Goal: Task Accomplishment & Management: Use online tool/utility

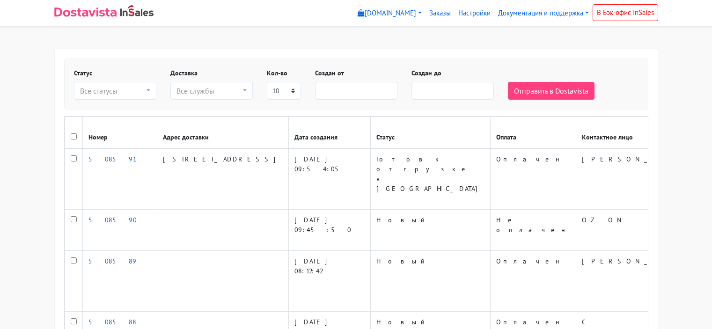
select select
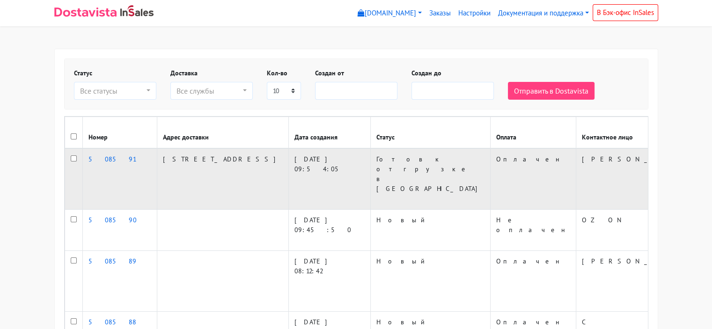
click at [73, 157] on input "checkbox" at bounding box center [74, 158] width 6 height 6
checkbox input "true"
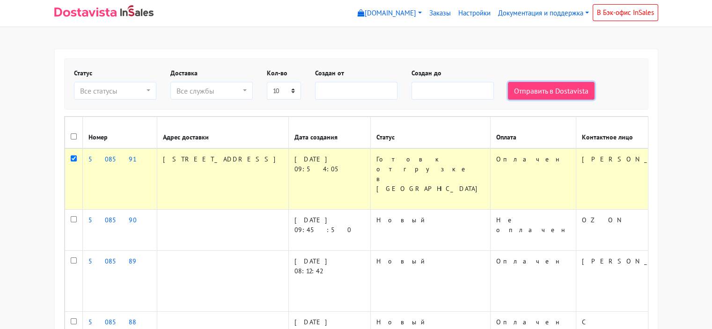
click at [533, 94] on button "Отправить в Dostavista" at bounding box center [551, 91] width 87 height 18
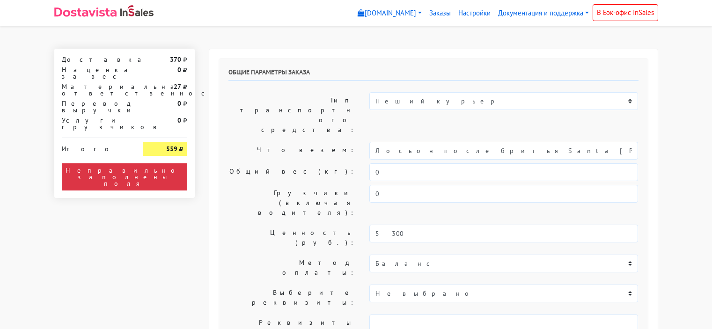
select select "10:00"
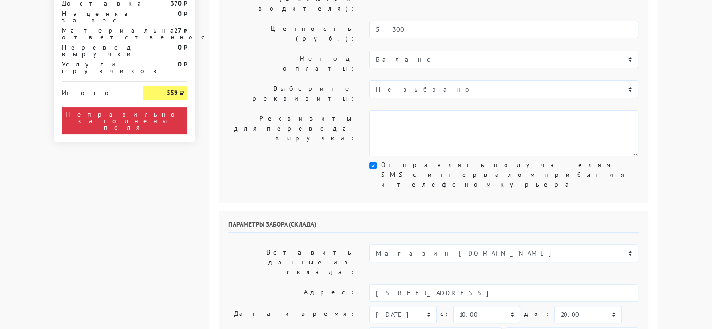
scroll to position [234, 0]
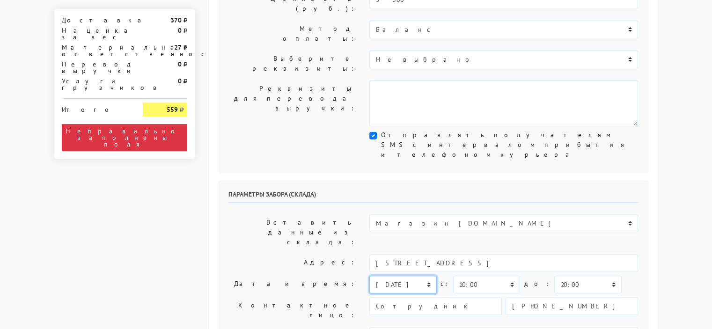
click at [427, 276] on select "[DATE] [DATE] [DATE] [DATE] [DATE] [DATE] [DATE] [DATE] [DATE]" at bounding box center [402, 285] width 67 height 18
select select "[DATE]"
click at [369, 276] on select "[DATE] [DATE] [DATE] [DATE] [DATE] [DATE] [DATE] [DATE] [DATE]" at bounding box center [402, 285] width 67 height 18
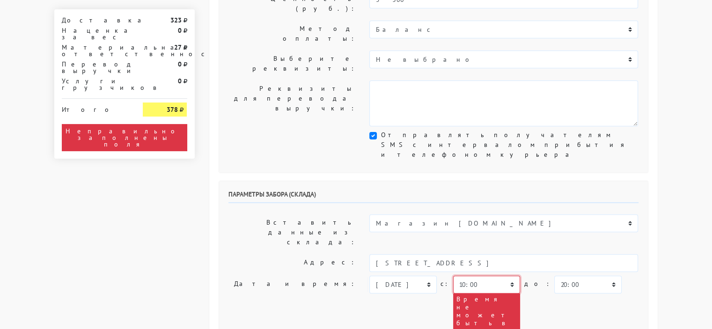
click at [508, 276] on select "00:00 00:30 01:00 01:30 02:00 02:30 03:00 03:30 04:00 04:30 05:00 05:30 06:00 0…" at bounding box center [486, 285] width 67 height 18
select select "11:00"
click at [453, 276] on select "00:00 00:30 01:00 01:30 02:00 02:30 03:00 03:30 04:00 04:30 05:00 05:30 06:00 0…" at bounding box center [486, 285] width 67 height 18
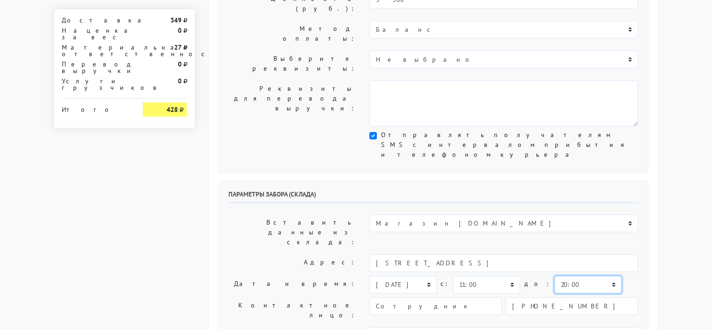
click at [591, 276] on select "00:00 00:30 01:00 01:30 02:00 02:30 03:00 03:30 04:00 04:30 05:00 05:30 06:00 0…" at bounding box center [587, 285] width 67 height 18
select select "13:00"
click at [554, 276] on select "00:00 00:30 01:00 01:30 02:00 02:30 03:00 03:30 04:00 04:30 05:00 05:30 06:00 0…" at bounding box center [587, 285] width 67 height 18
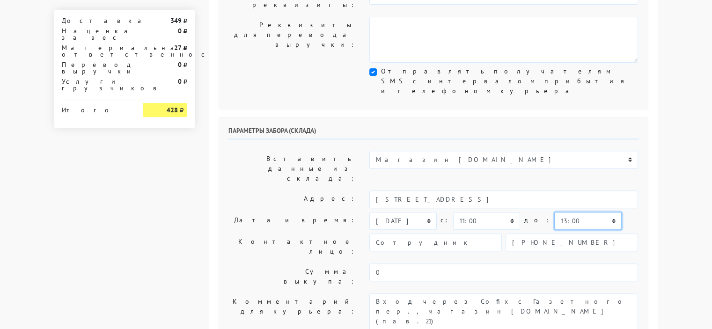
scroll to position [532, 0]
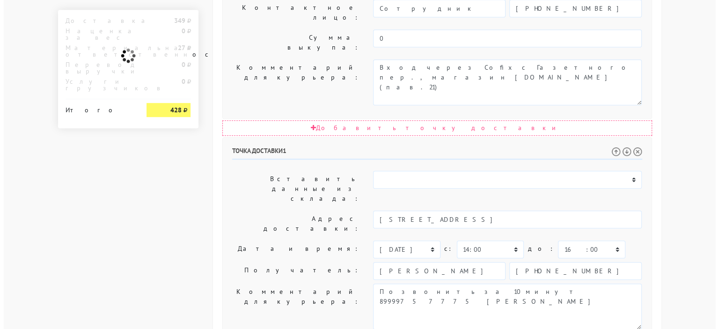
scroll to position [0, 0]
